Goal: Task Accomplishment & Management: Manage account settings

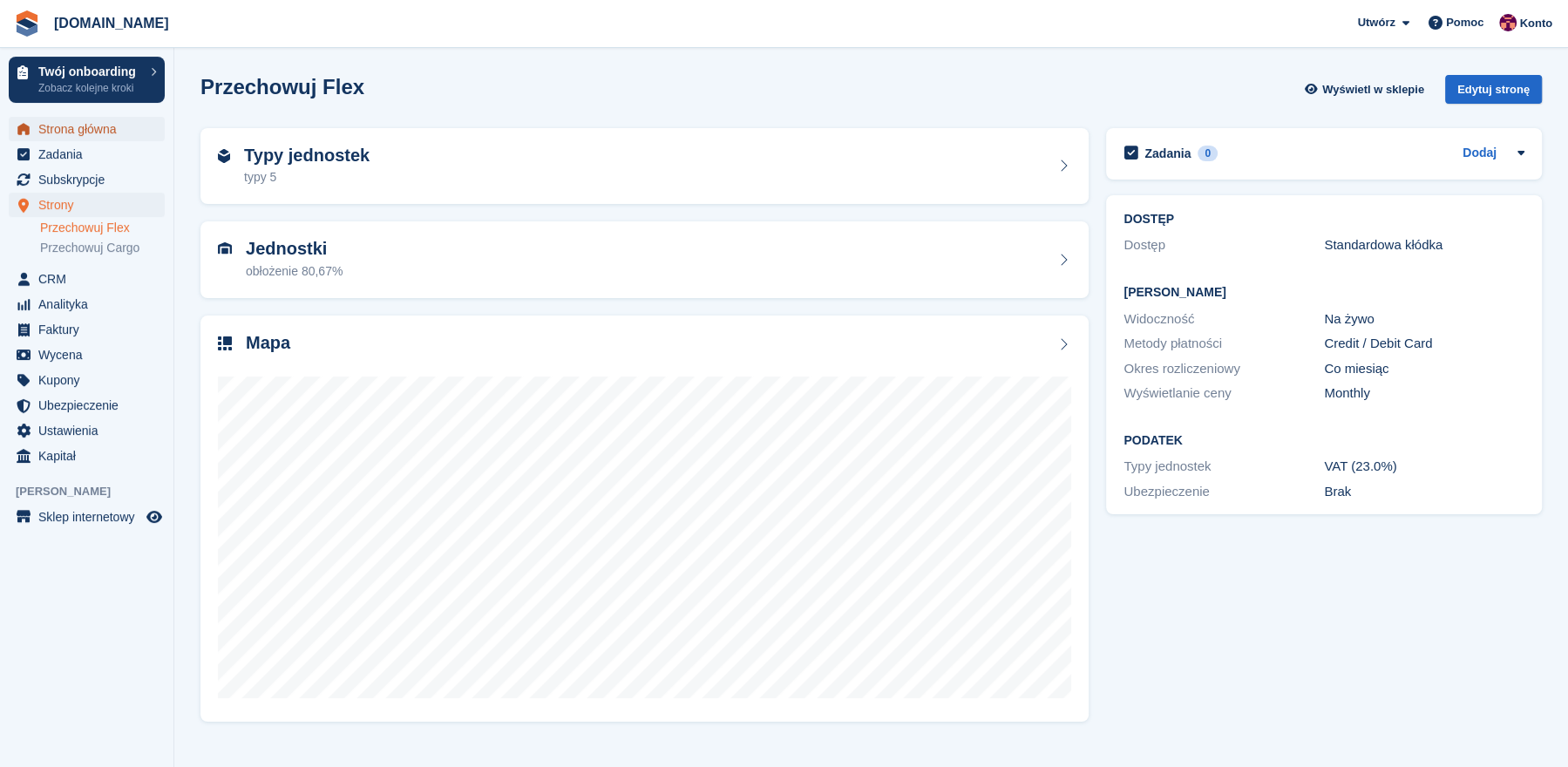
click at [128, 128] on span "Strona główna" at bounding box center [91, 128] width 105 height 25
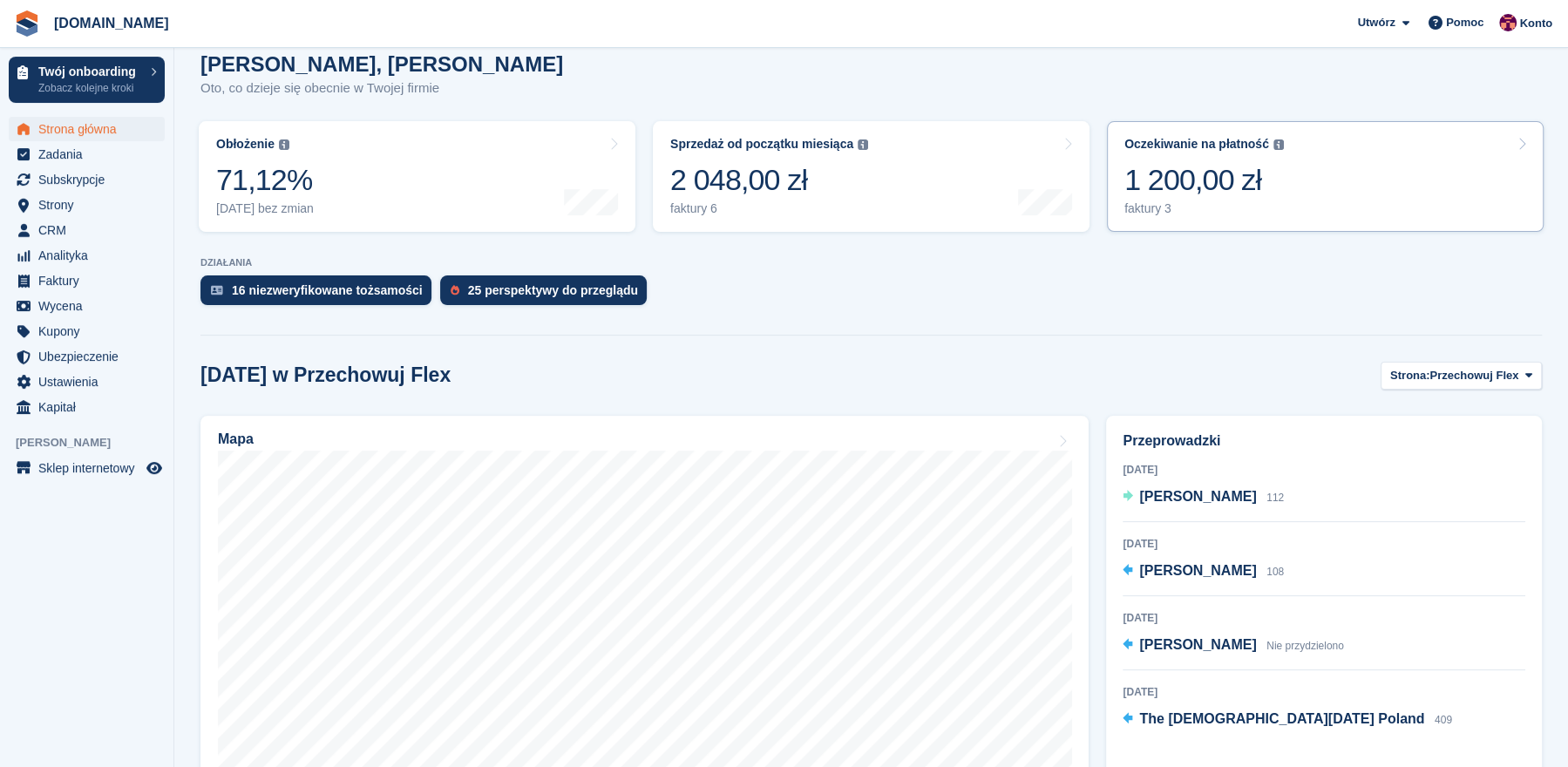
scroll to position [199, 0]
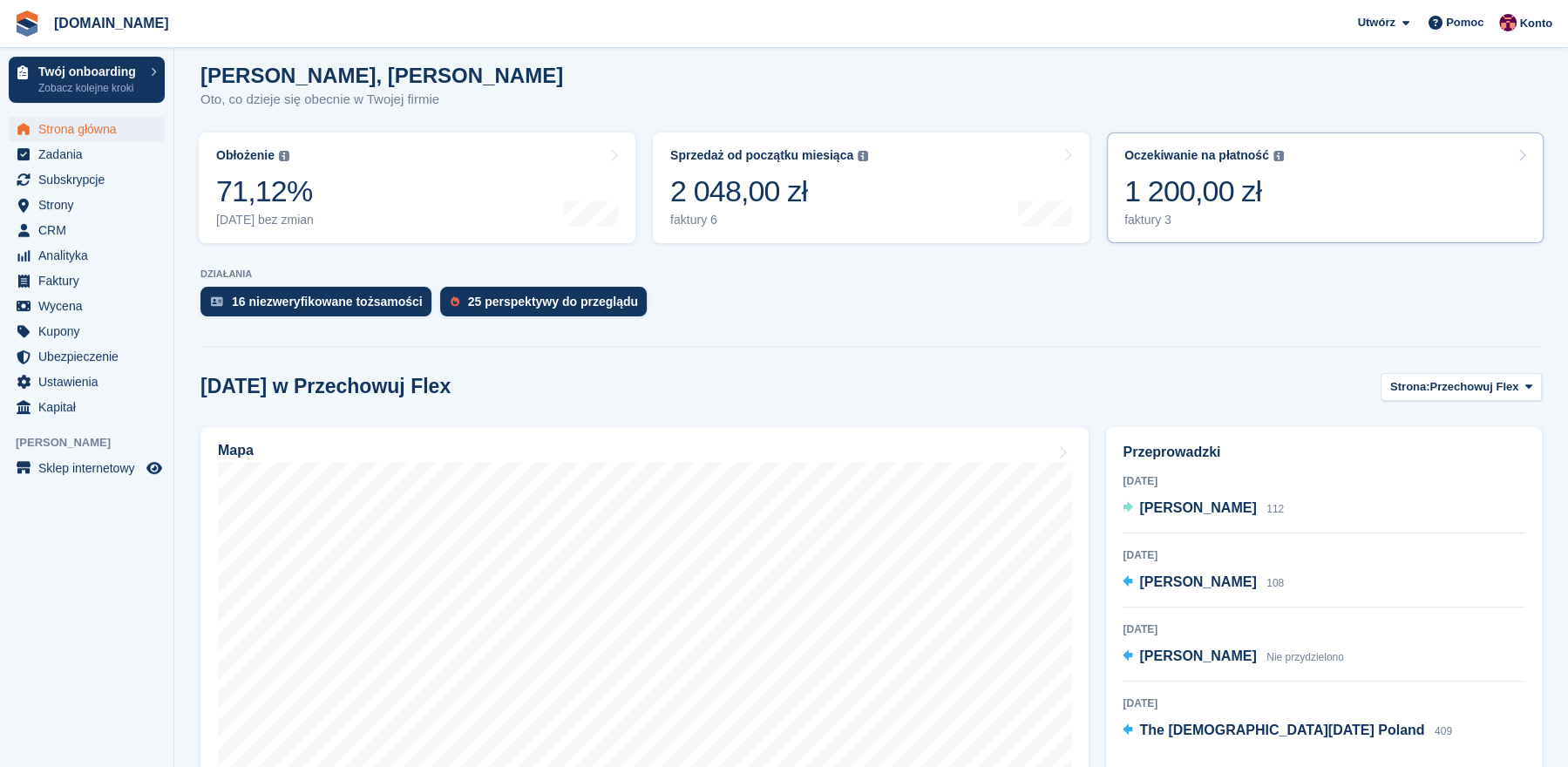
click at [1260, 193] on div "1 200,00 zł" at bounding box center [1204, 191] width 160 height 35
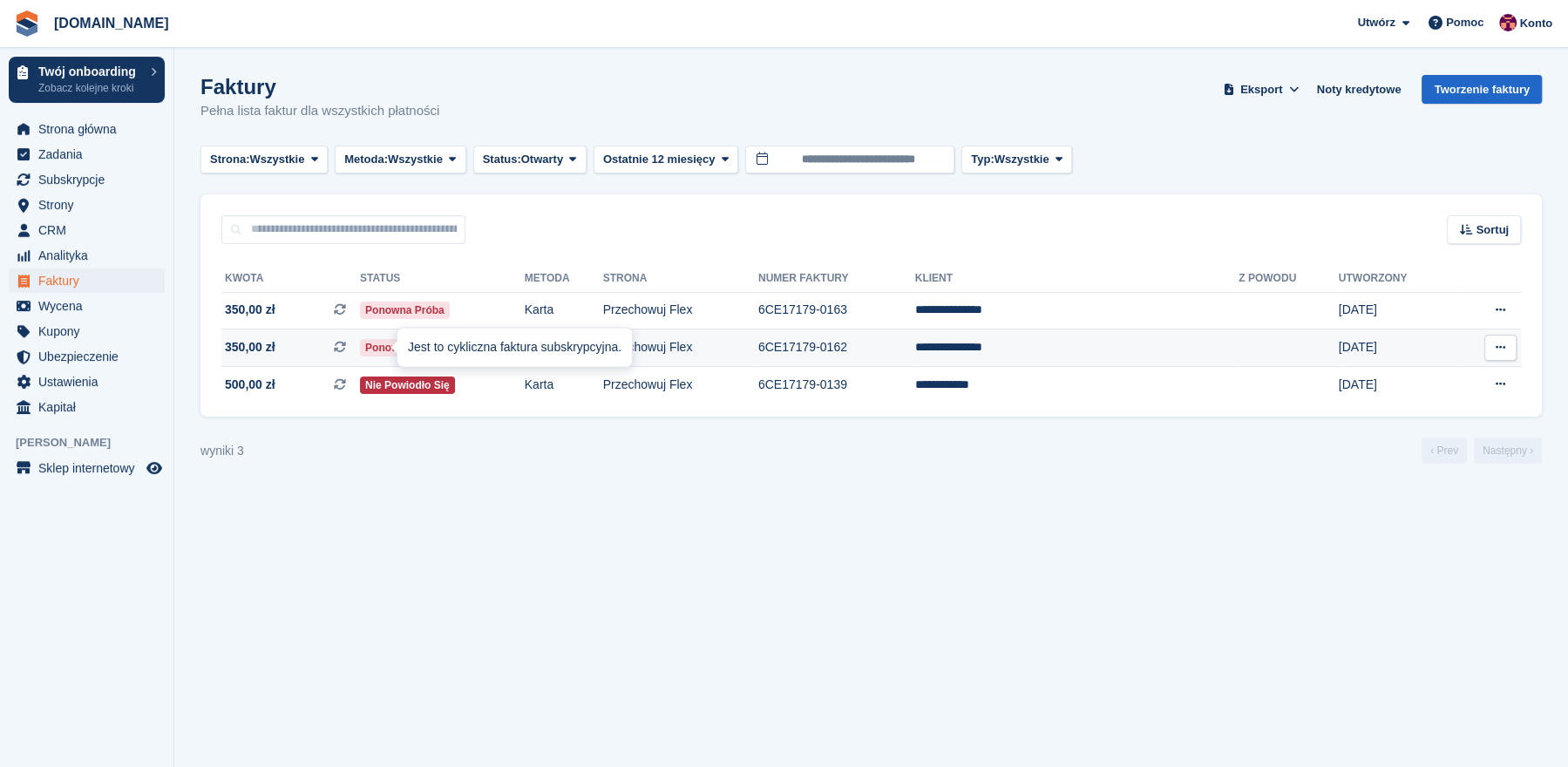
click at [410, 340] on div "Jest to cykliczna faktura subskrypcyjna." at bounding box center [515, 347] width 235 height 38
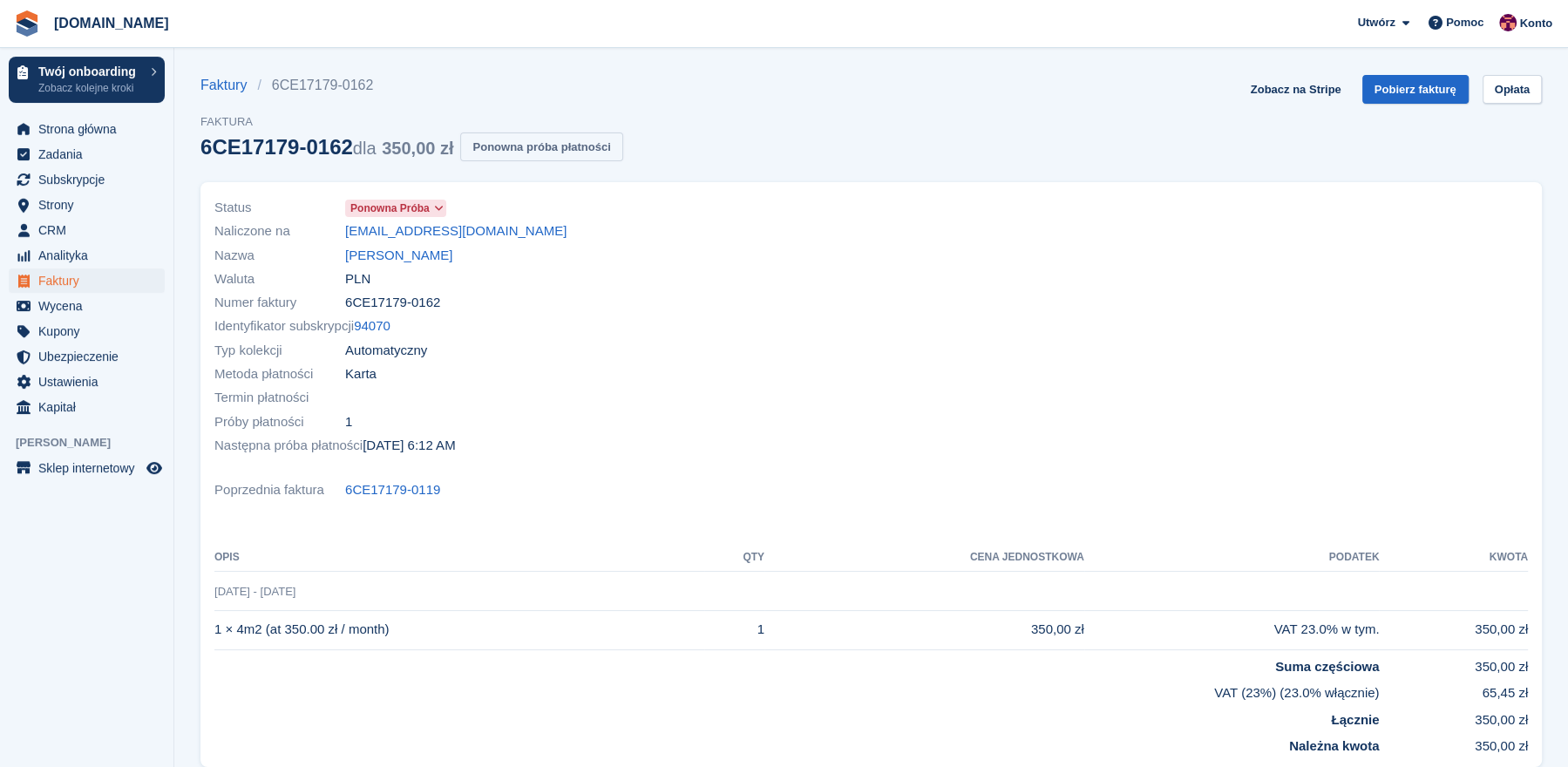
click at [513, 156] on button "Ponowna próba płatności" at bounding box center [541, 146] width 162 height 29
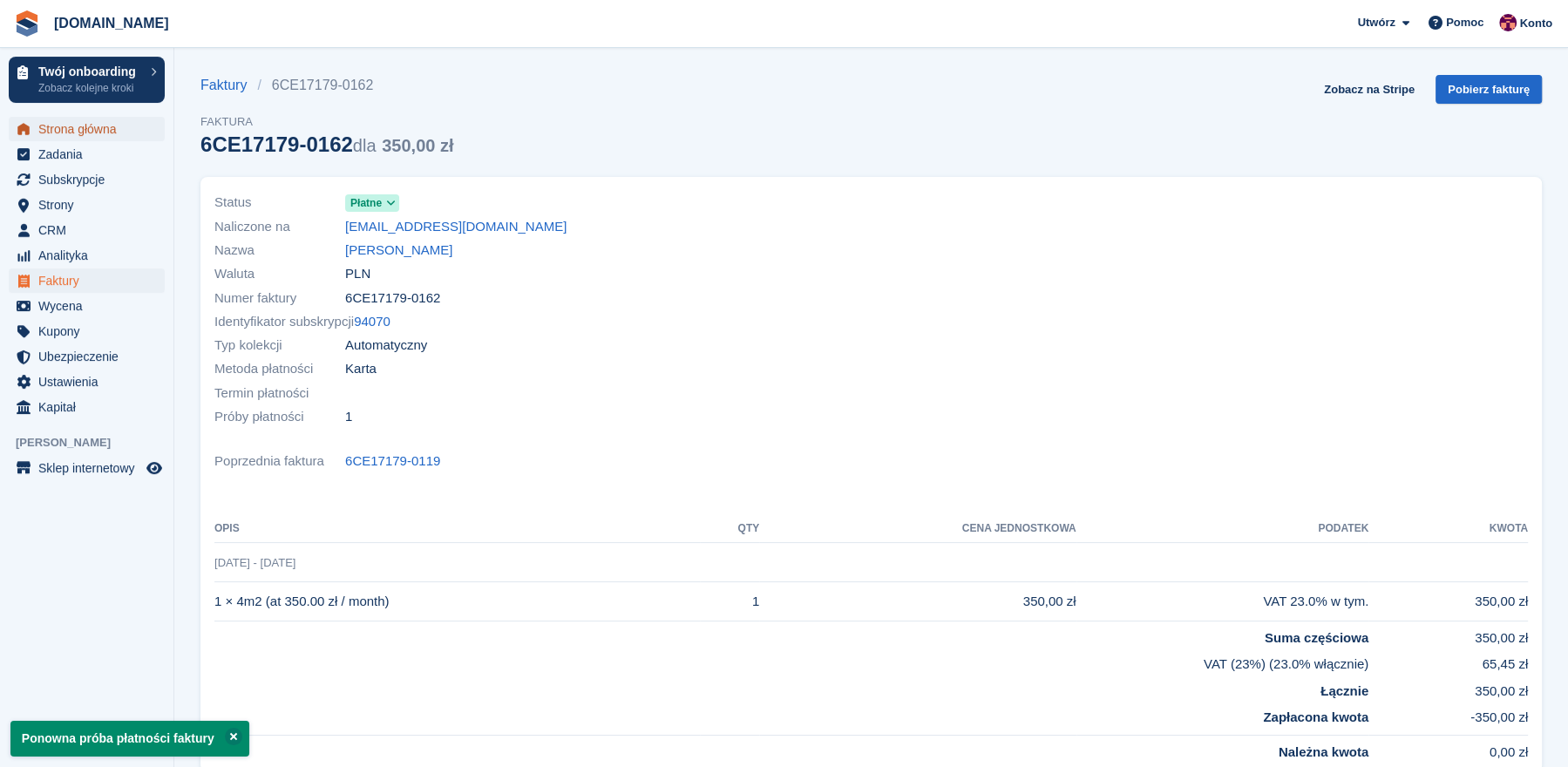
click at [105, 131] on span "Strona główna" at bounding box center [91, 128] width 105 height 25
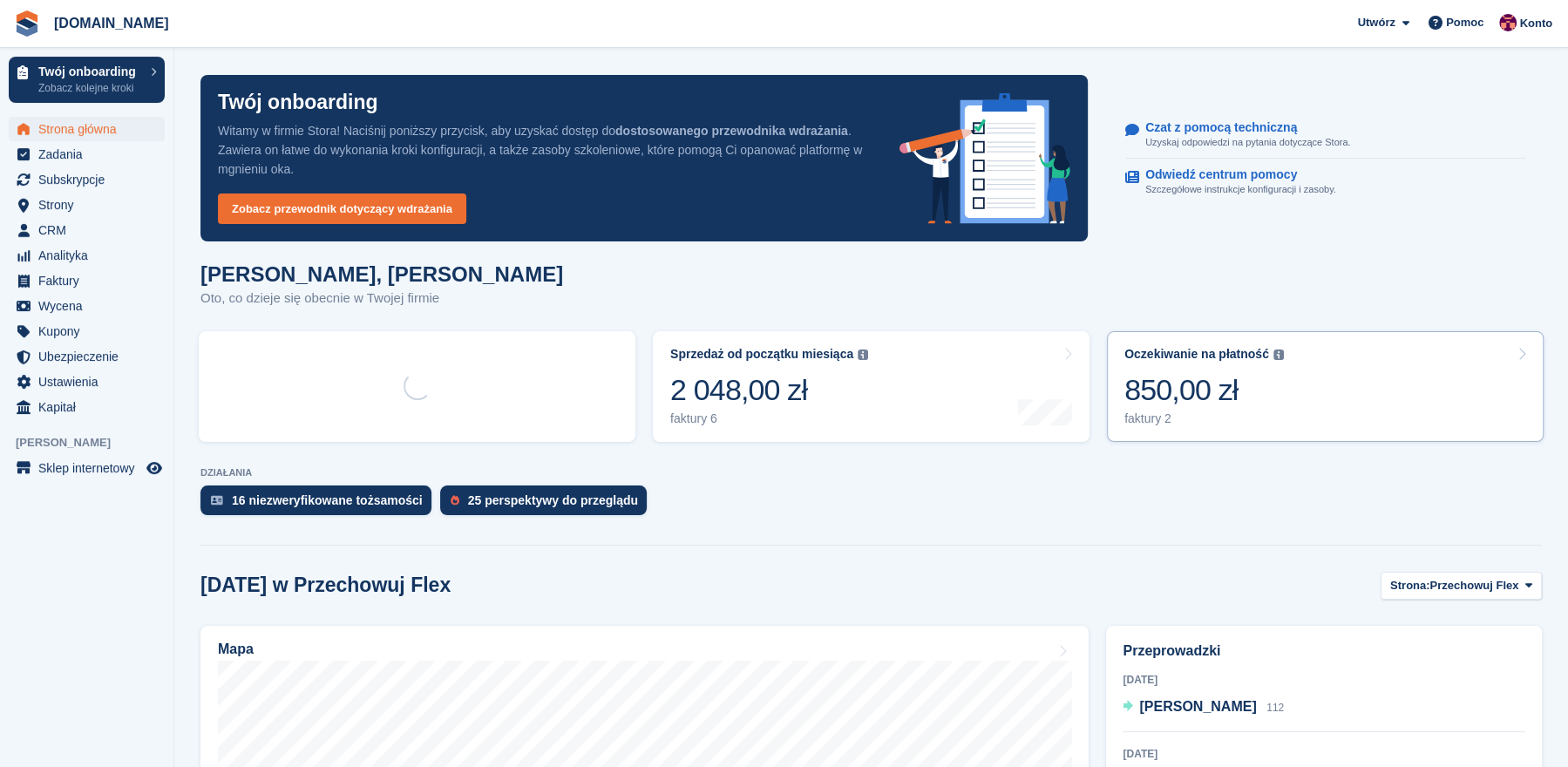
click at [1241, 389] on div "850,00 zł" at bounding box center [1204, 390] width 160 height 35
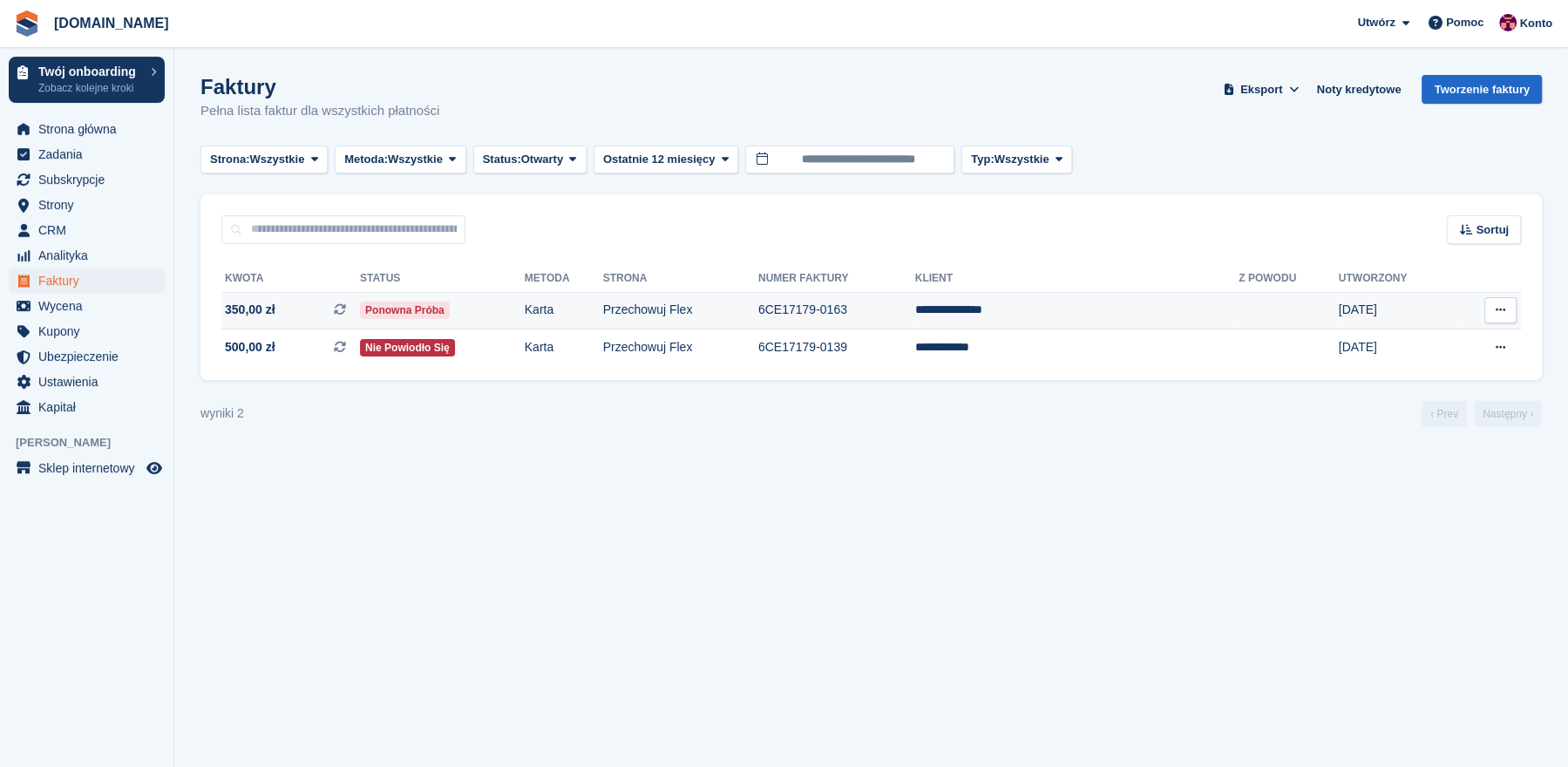
click at [286, 315] on span "350,00 zł Jest to cykliczna faktura subskrypcyjna." at bounding box center [291, 310] width 139 height 19
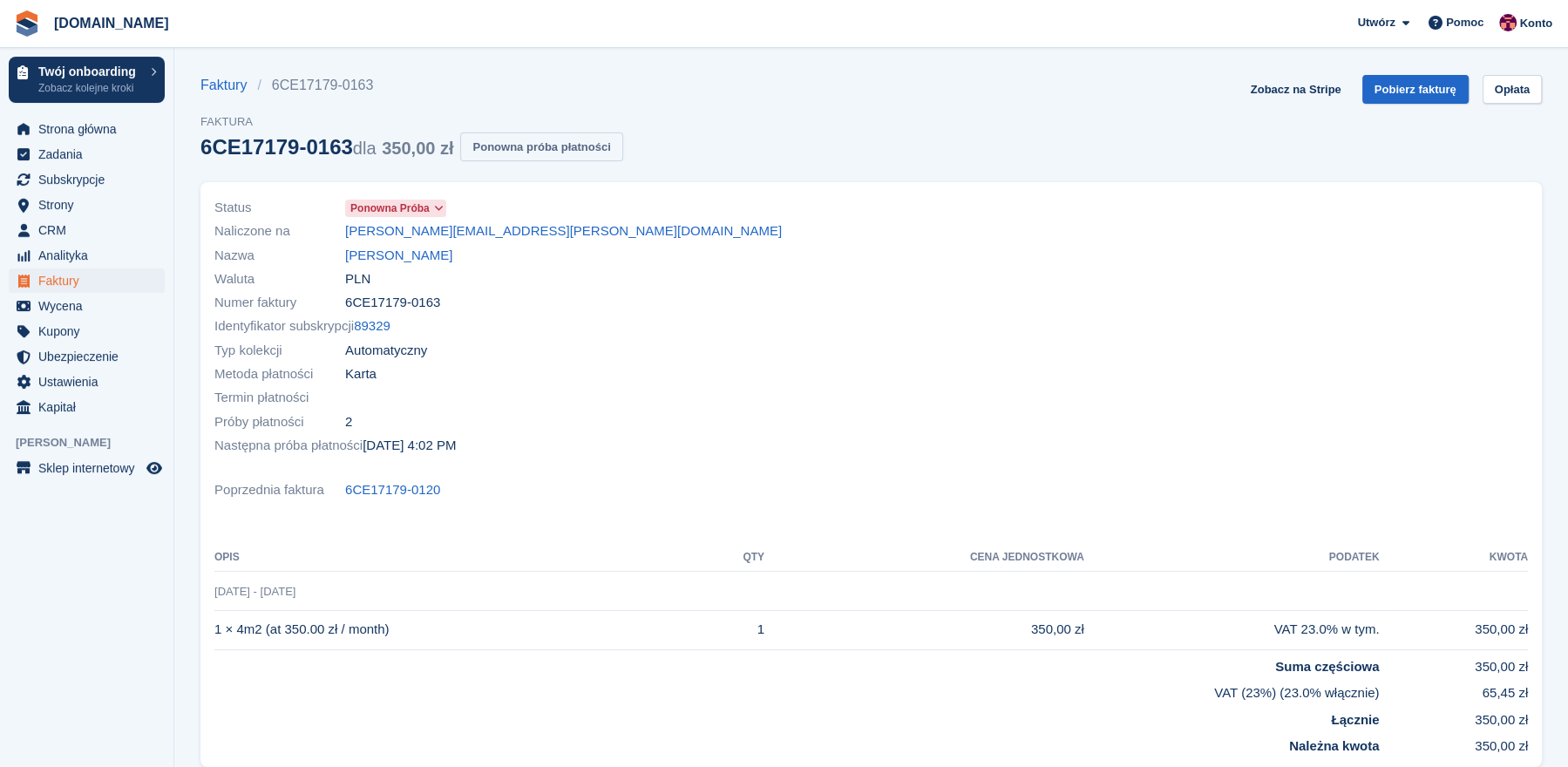
click at [530, 145] on button "Ponowna próba płatności" at bounding box center [541, 146] width 162 height 29
click at [391, 326] on link "89329" at bounding box center [372, 326] width 36 height 20
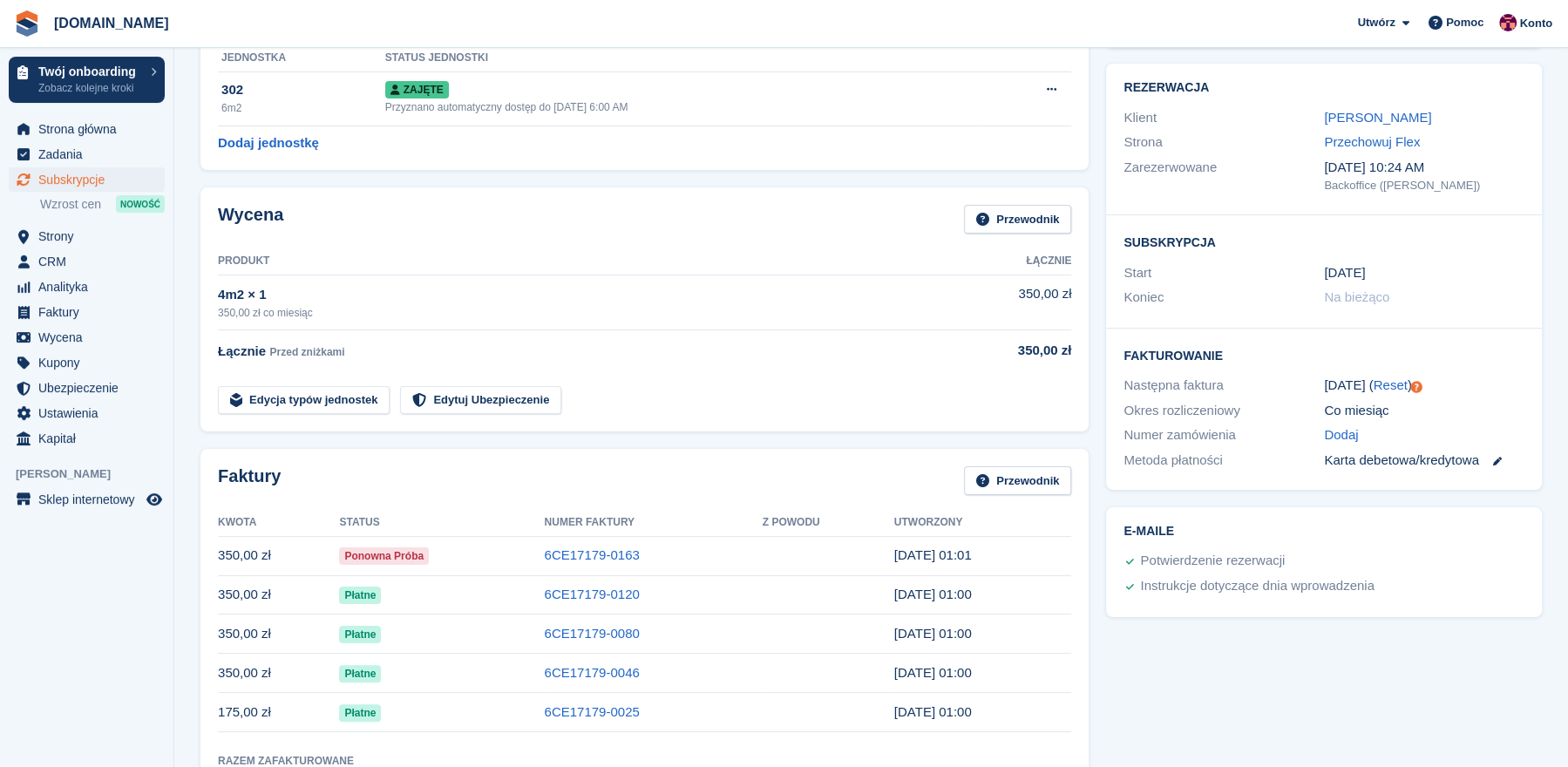
scroll to position [131, 0]
click at [113, 126] on span "Strona główna" at bounding box center [91, 128] width 105 height 25
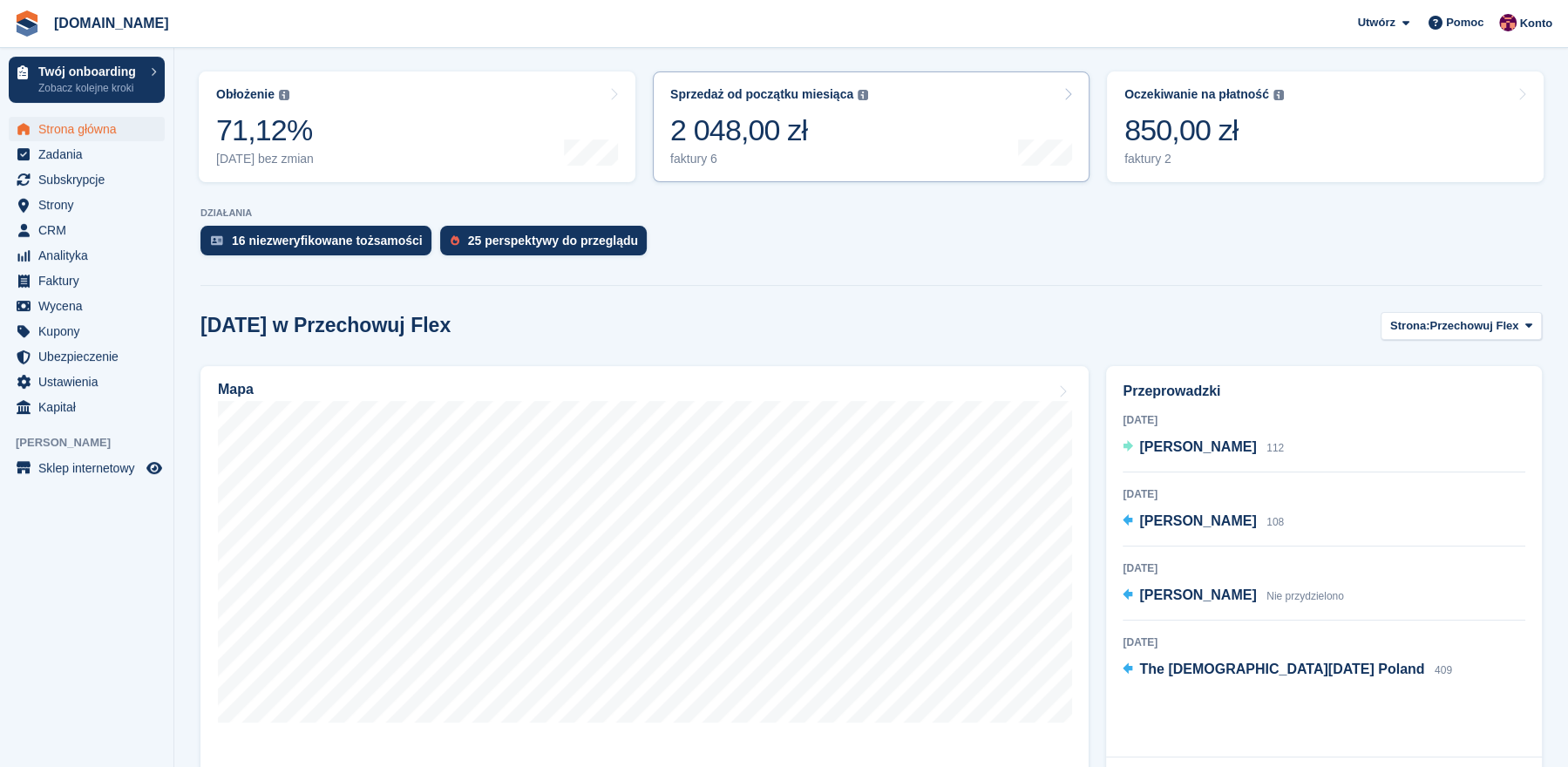
scroll to position [255, 0]
